Goal: Task Accomplishment & Management: Manage account settings

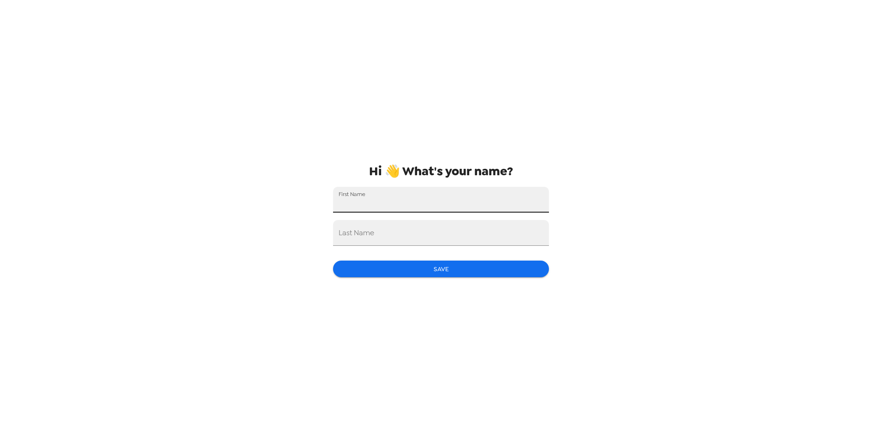
click at [368, 203] on input "First Name" at bounding box center [441, 200] width 216 height 26
type input "Alex"
type input "Sleptsov"
click at [443, 270] on button "Save" at bounding box center [441, 269] width 216 height 17
